Goal: Transaction & Acquisition: Obtain resource

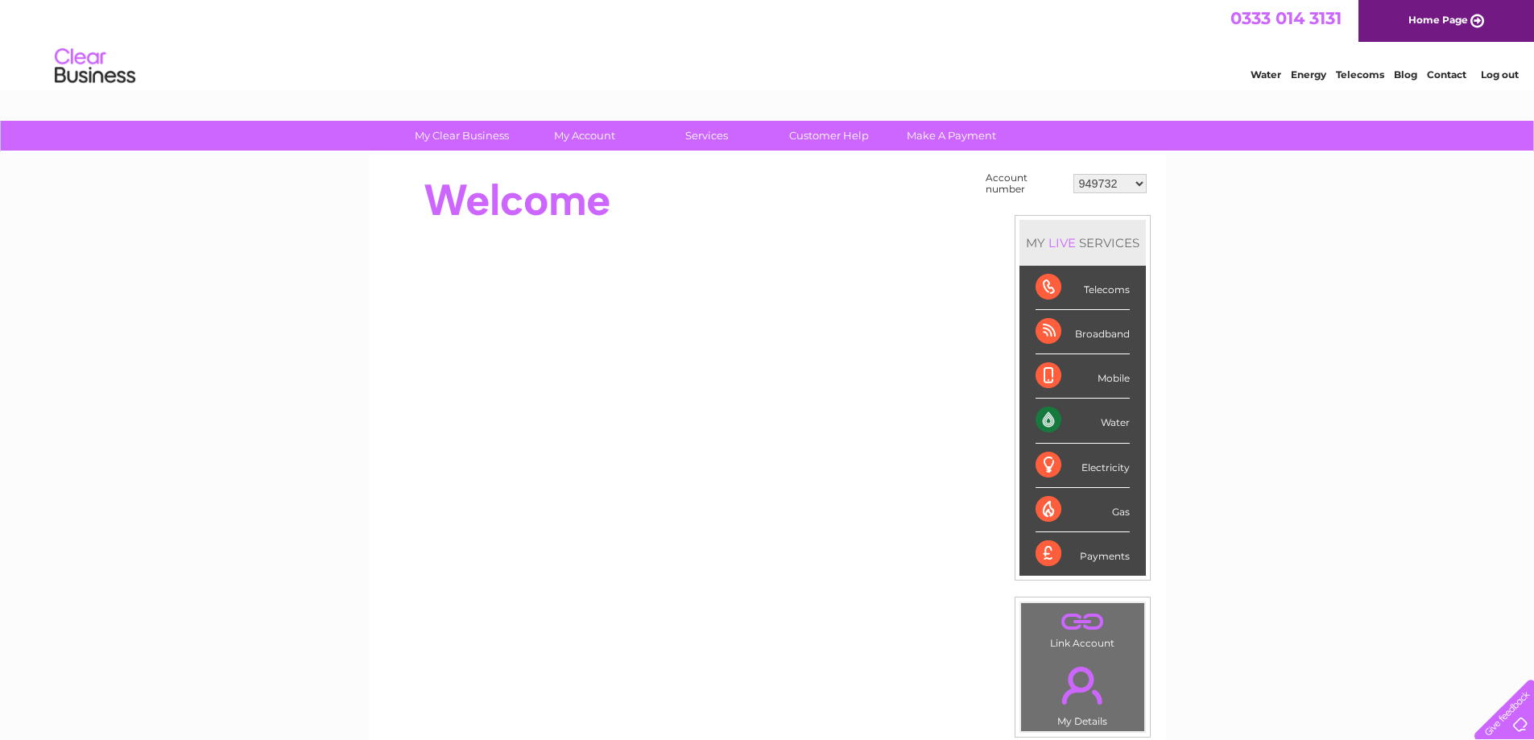
click at [1104, 184] on select "949732 951902 951928 951929 955382 955447 955806 955937 956247 956364 956484 95…" at bounding box center [1109, 183] width 73 height 19
select select "964702"
click at [1073, 174] on select "949732 951902 951928 951929 955382 955447 955806 955937 956247 956364 956484 95…" at bounding box center [1109, 183] width 73 height 19
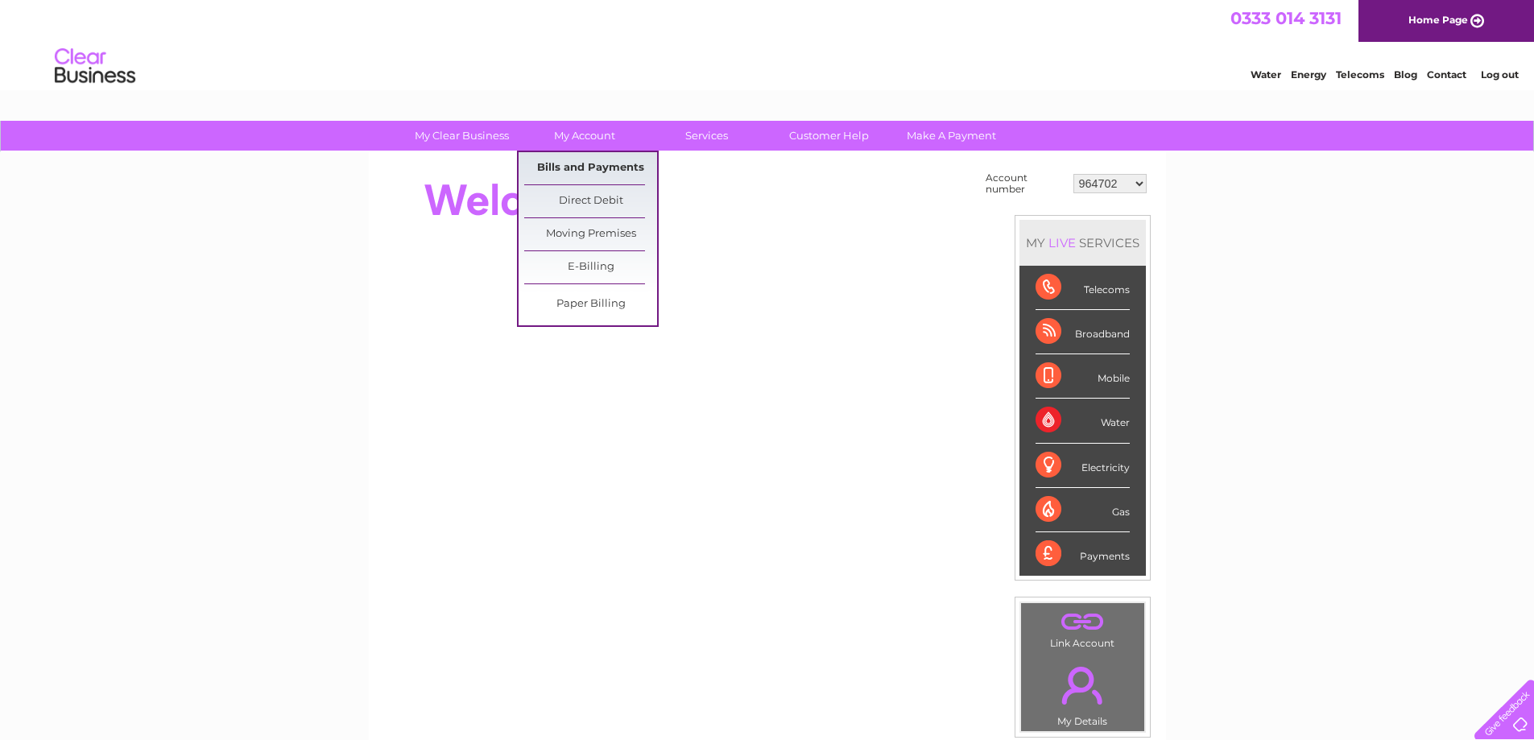
click at [605, 167] on link "Bills and Payments" at bounding box center [590, 168] width 133 height 32
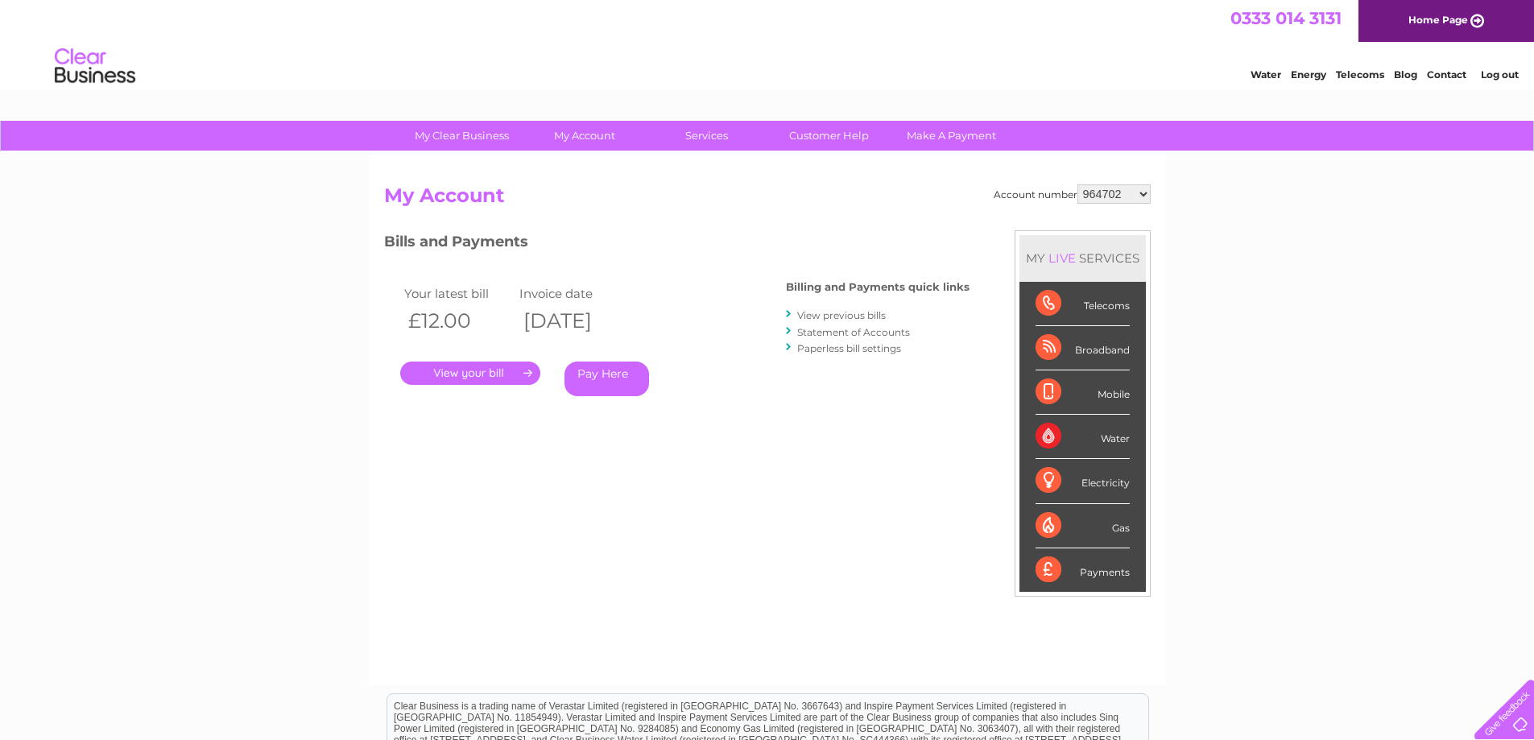
click at [492, 369] on link "." at bounding box center [470, 372] width 140 height 23
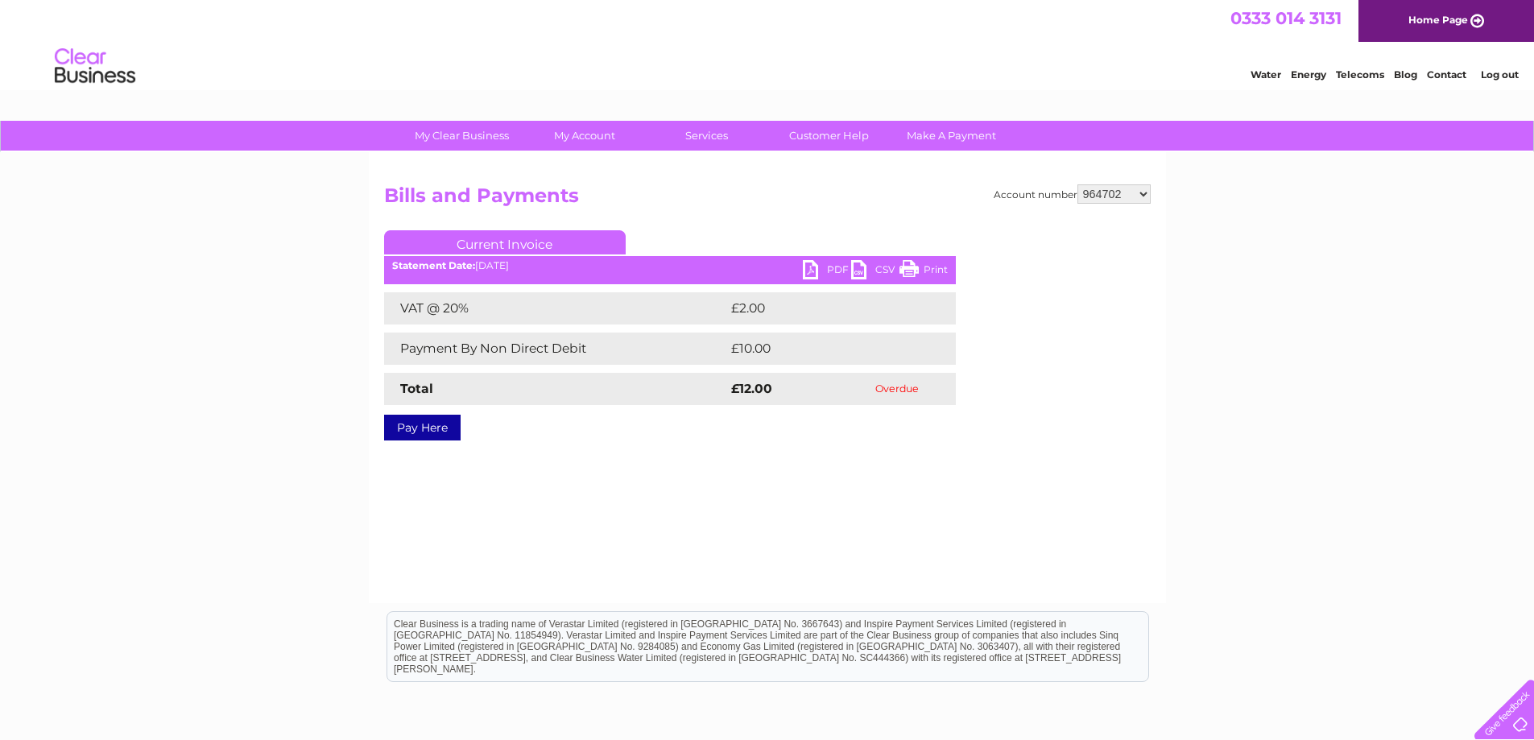
click at [809, 269] on link "PDF" at bounding box center [827, 271] width 48 height 23
click at [807, 270] on link "PDF" at bounding box center [827, 271] width 48 height 23
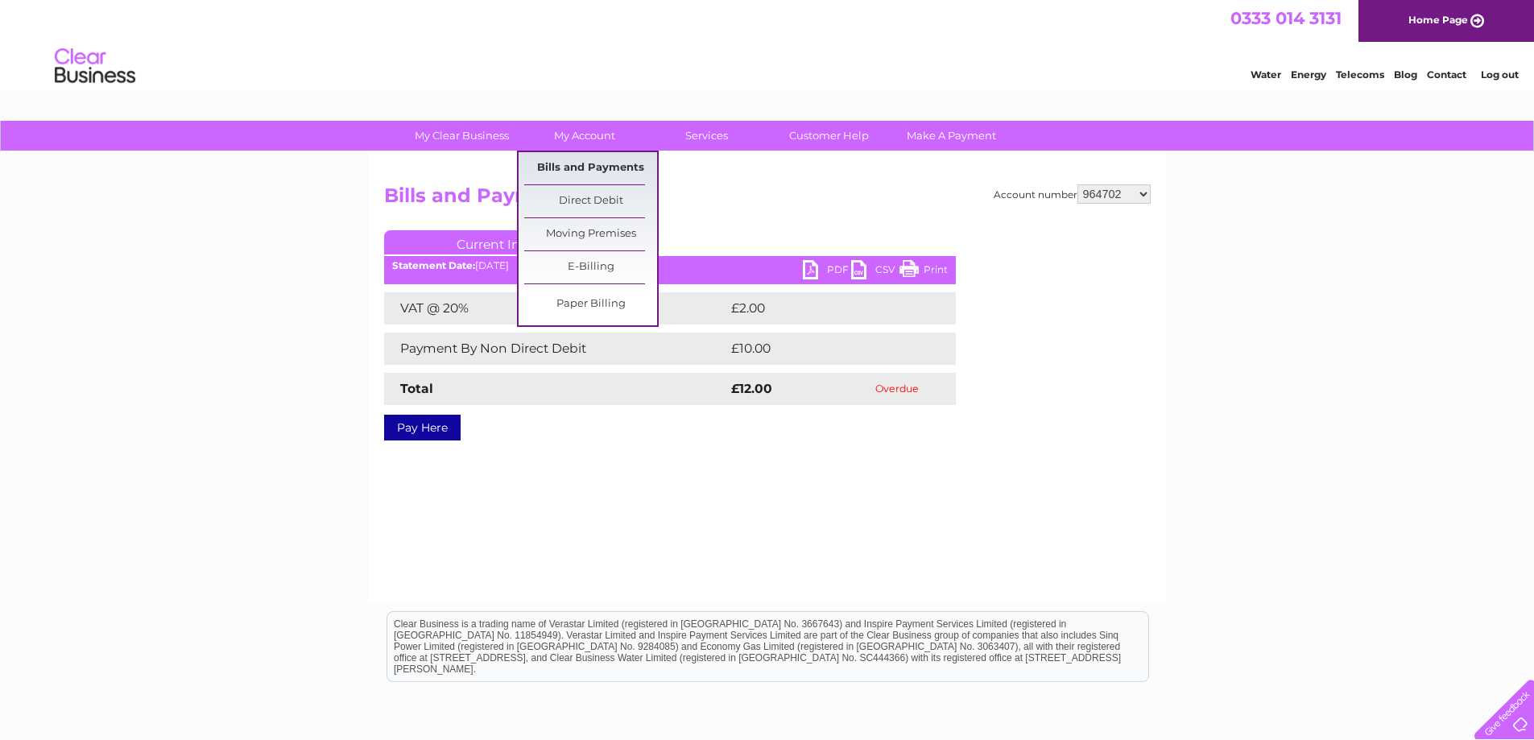
click at [556, 165] on link "Bills and Payments" at bounding box center [590, 168] width 133 height 32
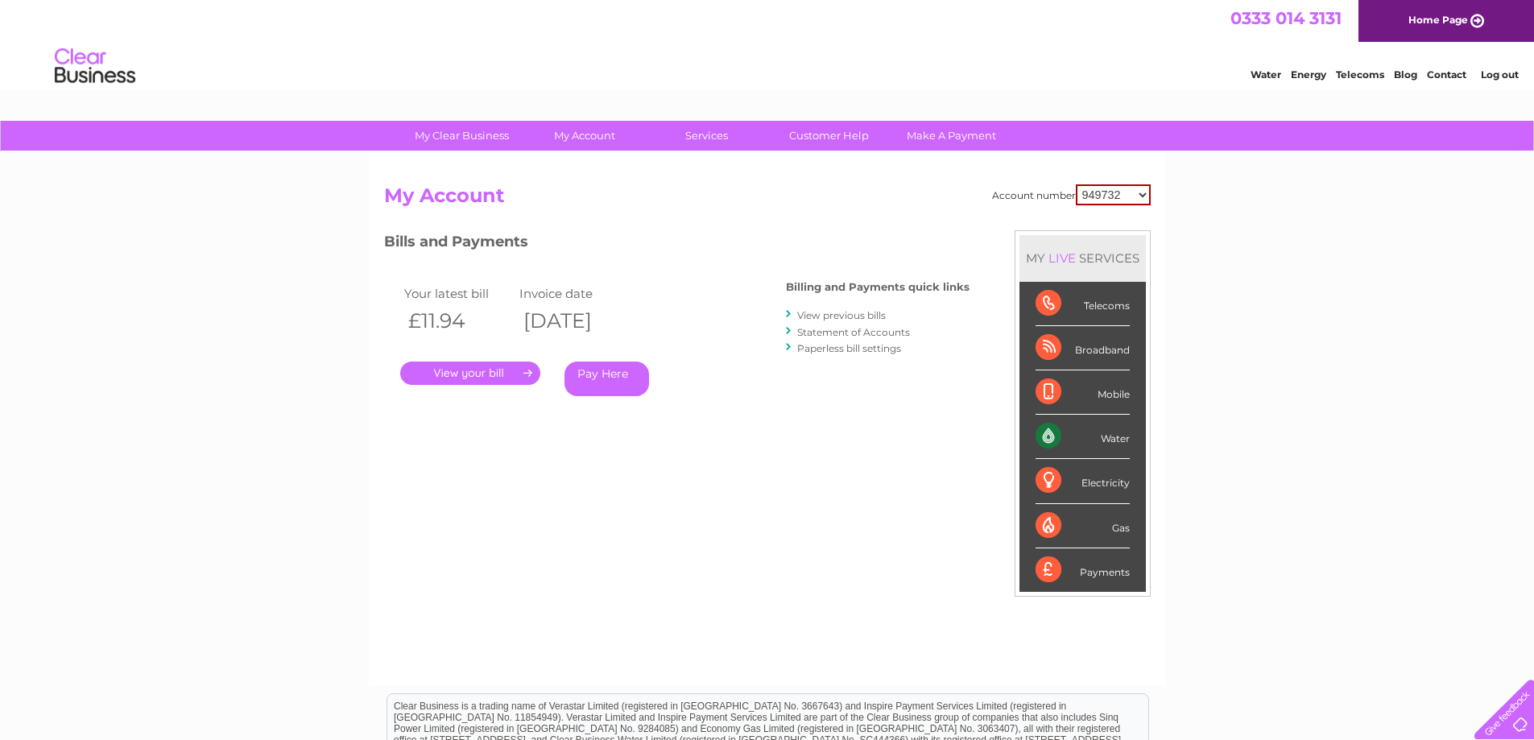
click at [1088, 192] on select "949732 951902 951928 951929 955382 955447 955806 955937 956247 956364 956484 95…" at bounding box center [1113, 194] width 75 height 21
select select "964702"
click at [1076, 184] on select "949732 951902 951928 951929 955382 955447 955806 955937 956247 956364 956484 95…" at bounding box center [1113, 194] width 75 height 21
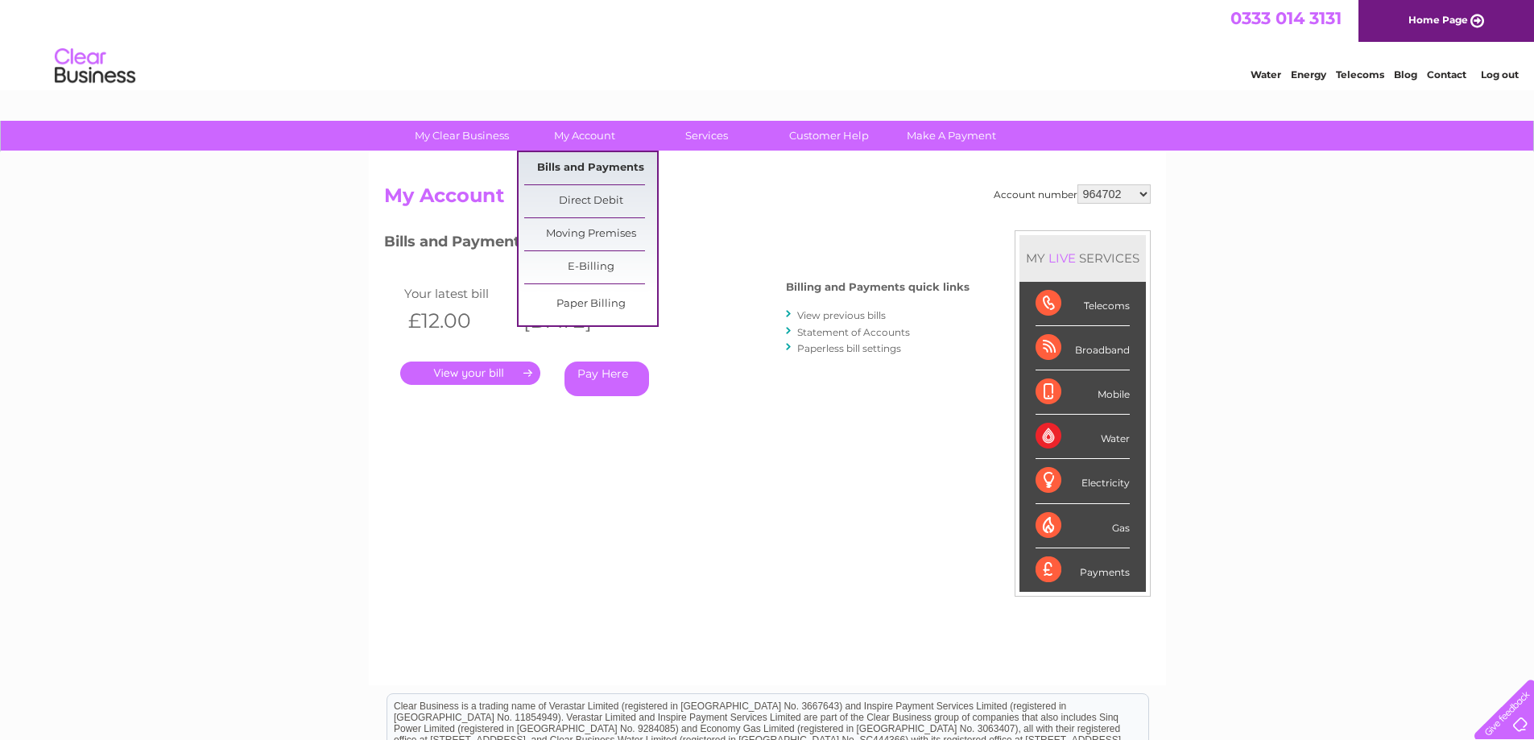
click at [593, 167] on link "Bills and Payments" at bounding box center [590, 168] width 133 height 32
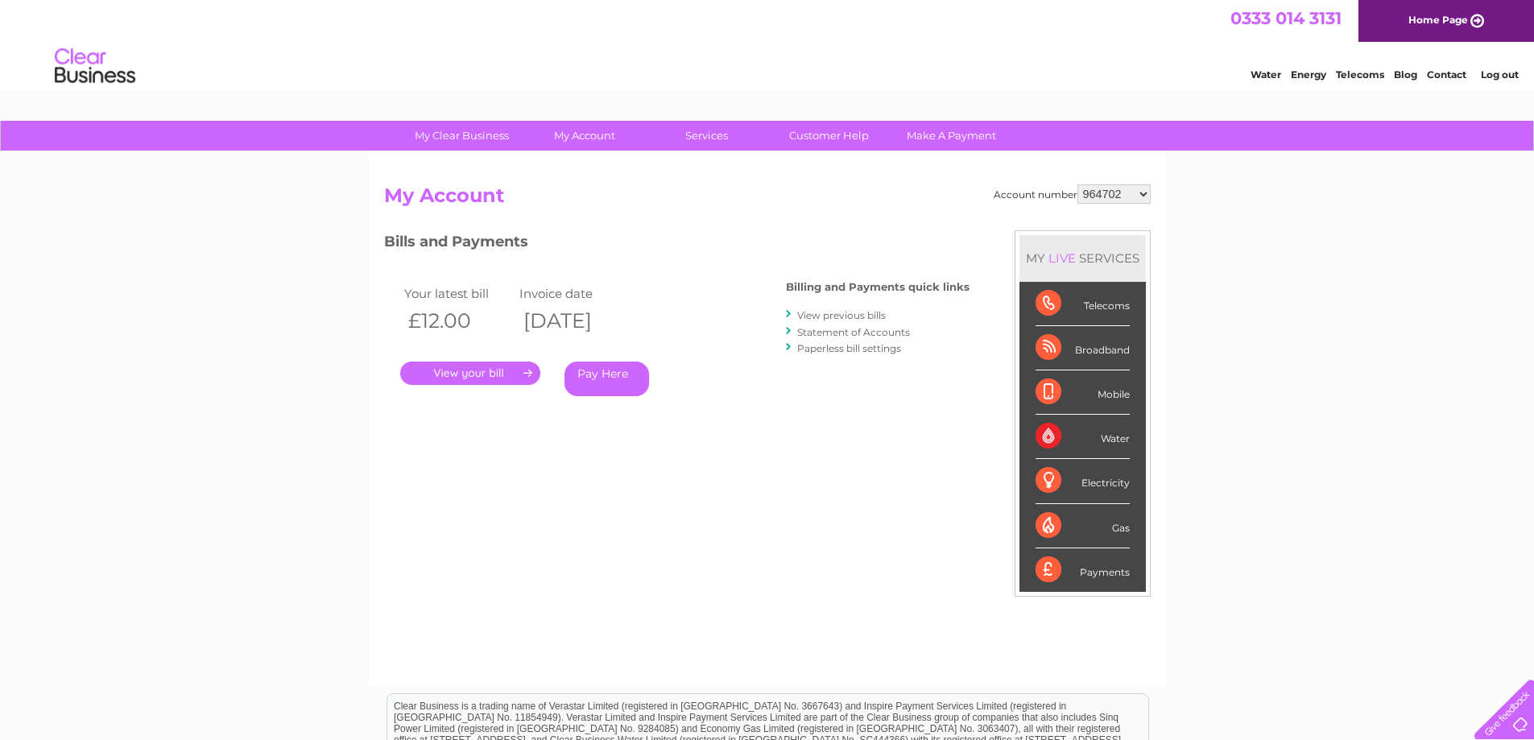
click at [857, 314] on link "View previous bills" at bounding box center [841, 315] width 89 height 12
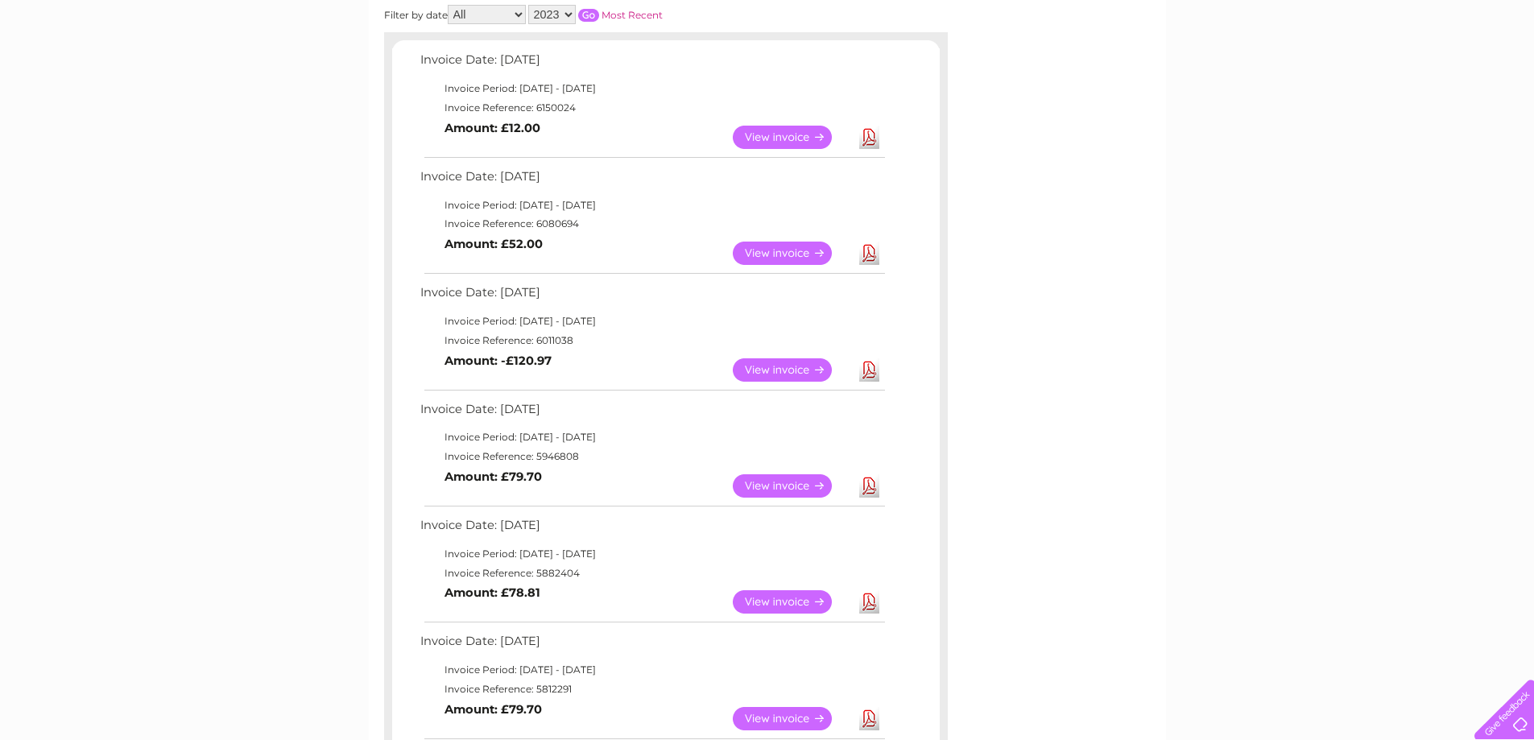
scroll to position [242, 0]
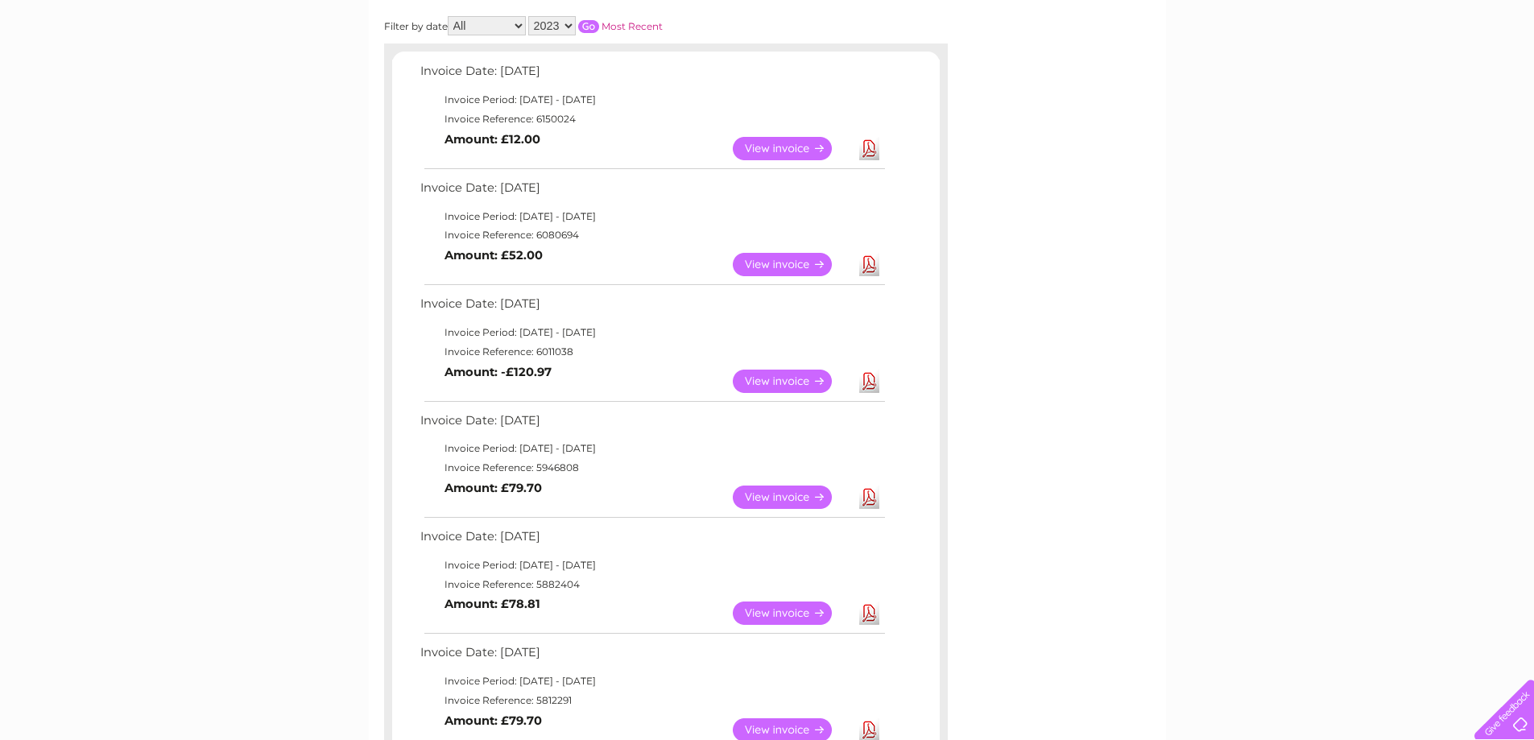
click at [861, 384] on link "Download" at bounding box center [869, 381] width 20 height 23
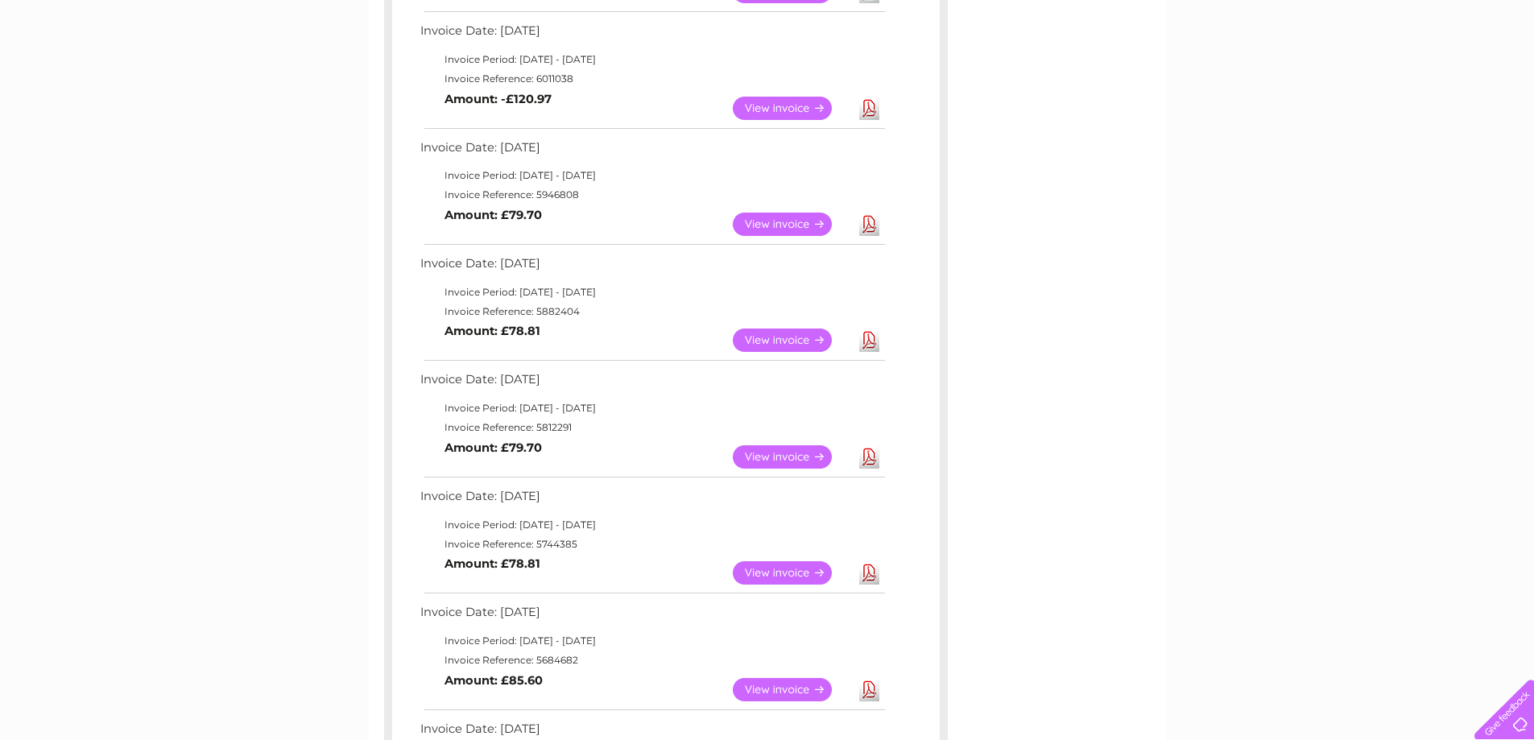
scroll to position [564, 0]
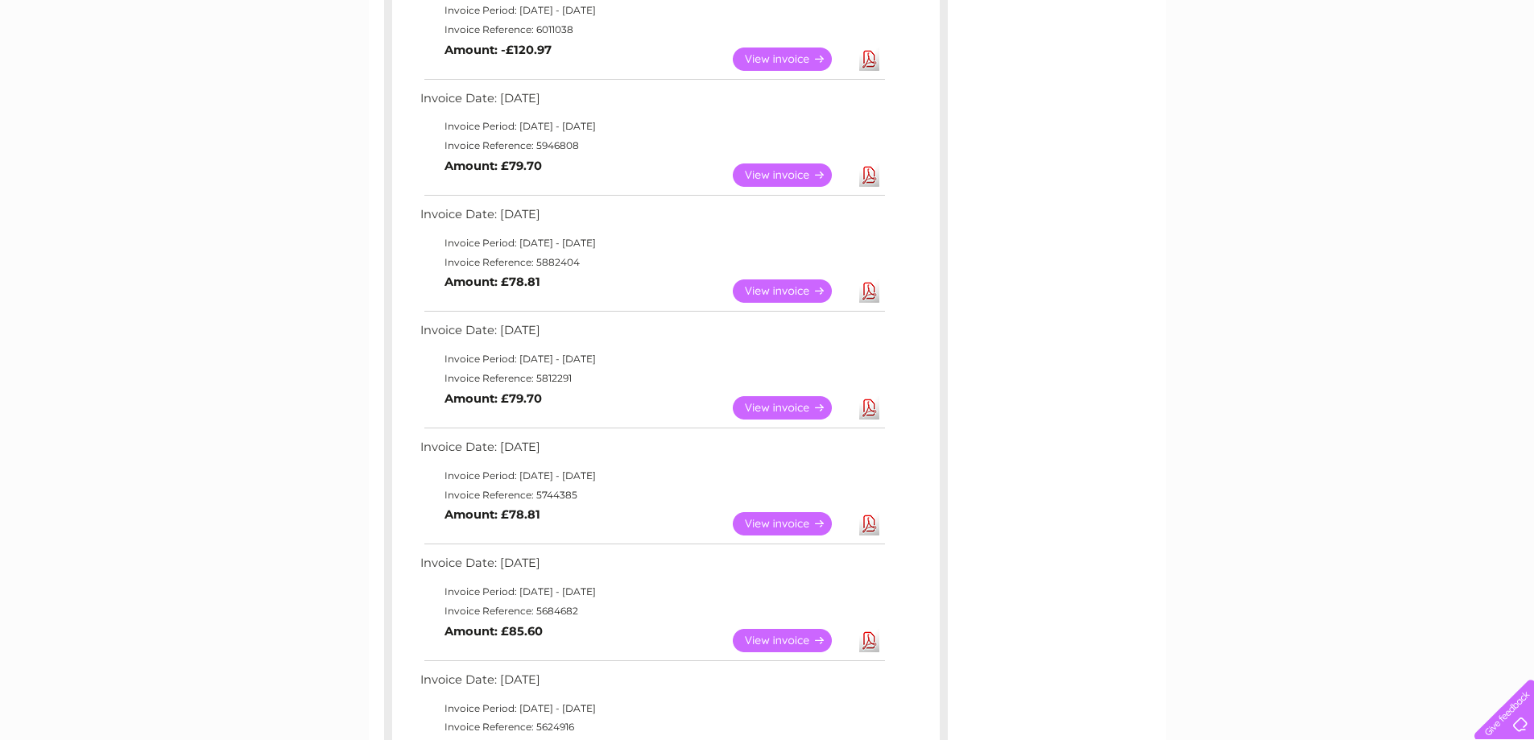
click at [869, 523] on link "Download" at bounding box center [869, 523] width 20 height 23
